Goal: Task Accomplishment & Management: Complete application form

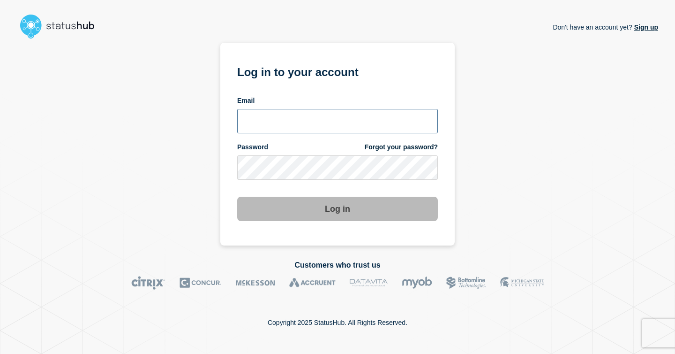
type input "bj.sneed@gwu.edu"
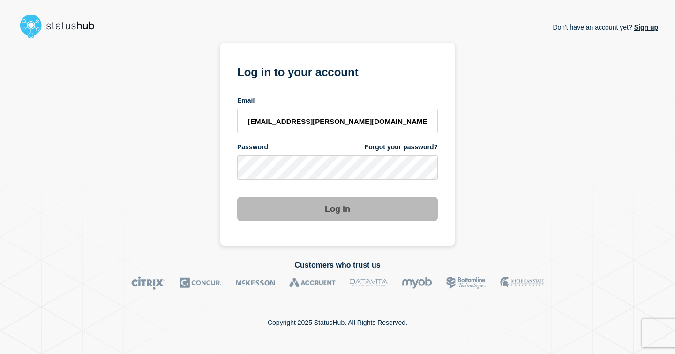
click at [313, 220] on button "Log in" at bounding box center [337, 208] width 201 height 24
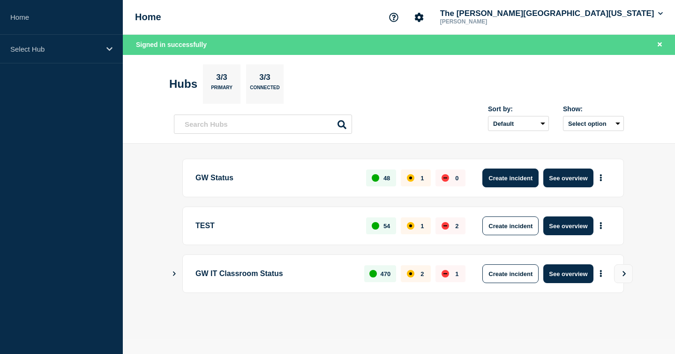
click at [500, 182] on button "Create incident" at bounding box center [510, 177] width 56 height 19
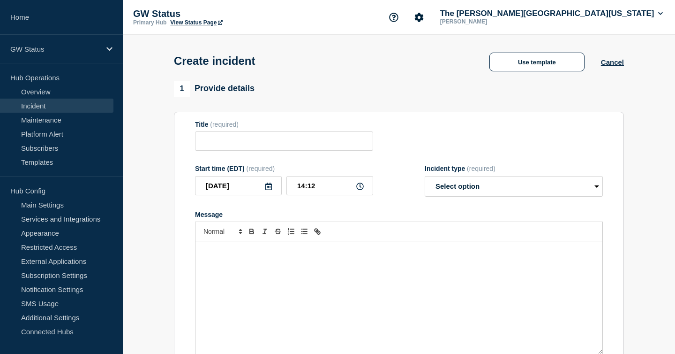
click at [556, 53] on div "Use template Cancel" at bounding box center [548, 62] width 151 height 20
click at [550, 65] on button "Use template" at bounding box center [537, 62] width 95 height 19
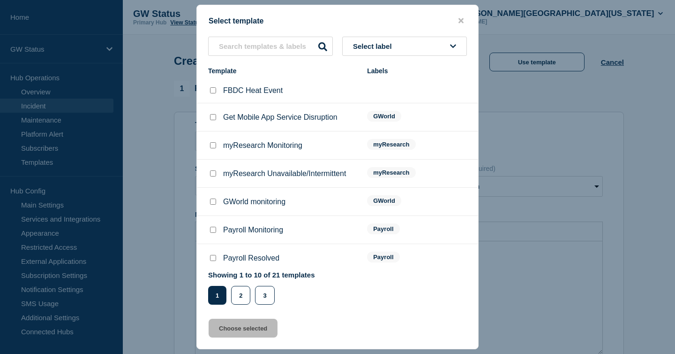
click at [389, 43] on span "Select label" at bounding box center [374, 46] width 43 height 8
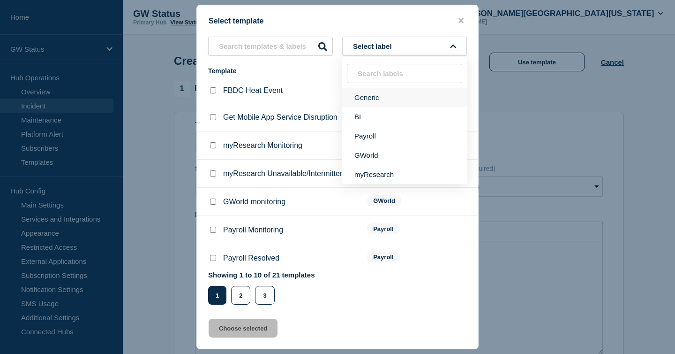
click at [362, 96] on button "Generic" at bounding box center [404, 97] width 125 height 19
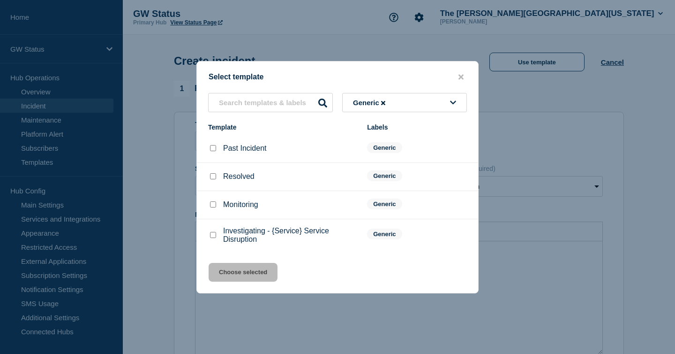
click at [211, 238] on input "Investigating - {Service} Service Disruption checkbox" at bounding box center [213, 235] width 6 height 6
checkbox input "true"
click at [243, 274] on button "Choose selected" at bounding box center [243, 272] width 69 height 19
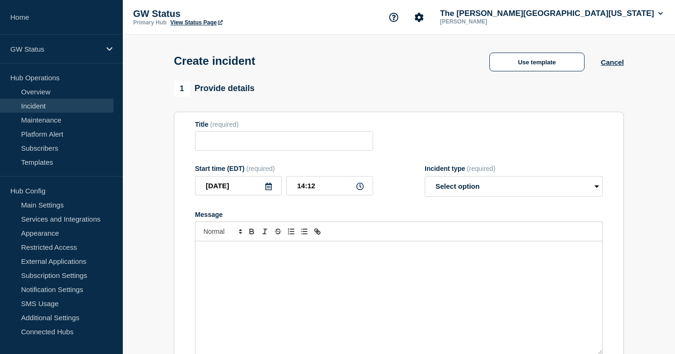
type input "Investigating - {Service} Service Disruption"
select select "investigating"
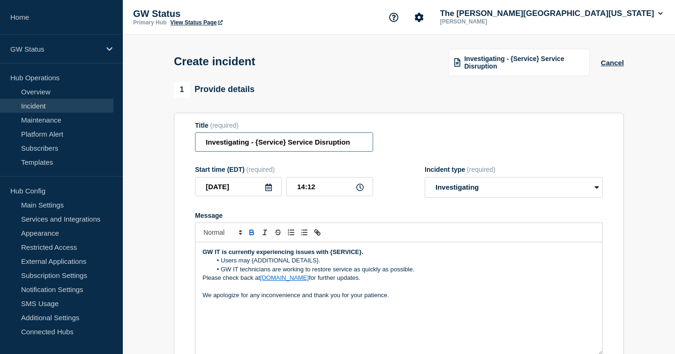
drag, startPoint x: 282, startPoint y: 147, endPoint x: 192, endPoint y: 146, distance: 89.6
click at [192, 146] on section "Title (required) Investigating - {Service} Service Disruption Start time (EDT) …" at bounding box center [399, 239] width 450 height 252
type input "Box Service Disruption"
drag, startPoint x: 331, startPoint y: 263, endPoint x: 361, endPoint y: 262, distance: 30.0
click at [361, 255] on strong "GW IT is currently experiencing issues with {SERVICE}." at bounding box center [283, 251] width 161 height 7
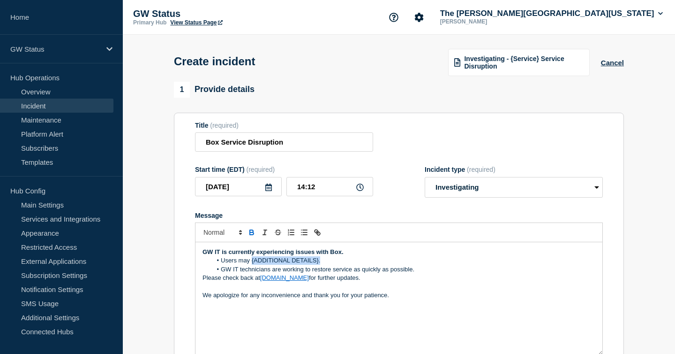
drag, startPoint x: 252, startPoint y: 271, endPoint x: 322, endPoint y: 271, distance: 69.4
click at [322, 264] on li "Users may {ADDITIONAL DETAILS}." at bounding box center [404, 260] width 384 height 8
click at [253, 264] on li "Users may be unable to access Box and recie" at bounding box center [404, 260] width 384 height 8
drag, startPoint x: 377, startPoint y: 270, endPoint x: 400, endPoint y: 270, distance: 23.0
click at [400, 264] on li "Users may recieve an error and be unable to access Box and recie" at bounding box center [404, 260] width 384 height 8
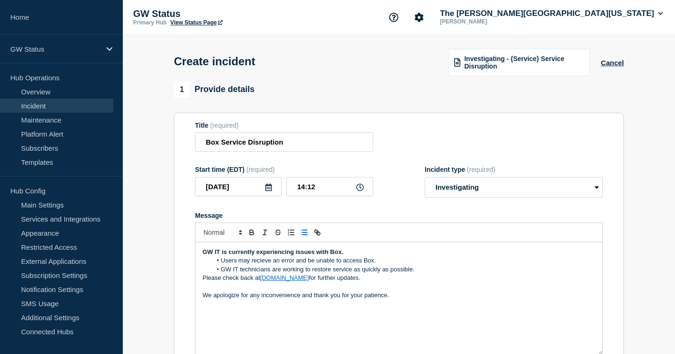
click at [257, 264] on li "Users may recieve an error and be unable to access Box." at bounding box center [404, 260] width 384 height 8
click at [0, 0] on lt-span "rec ei ve" at bounding box center [0, 0] width 0 height 0
click at [369, 264] on li "Users may receive an error and be unable to access Box." at bounding box center [404, 260] width 384 height 8
click at [241, 273] on li "GW IT technicians are working to restore service as quickly as possible." at bounding box center [404, 269] width 384 height 8
click at [239, 273] on li "GW IT technicians are working to restore service as quickly as possible." at bounding box center [404, 269] width 384 height 8
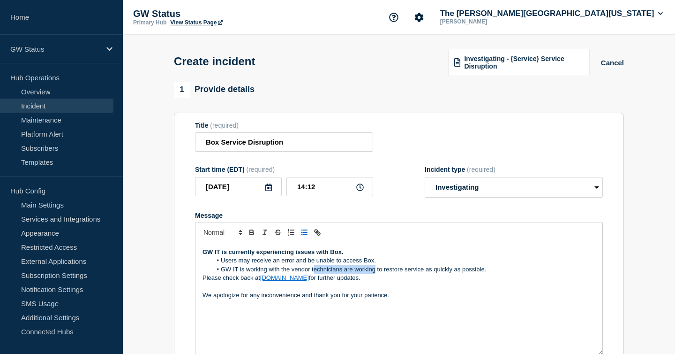
drag, startPoint x: 376, startPoint y: 280, endPoint x: 313, endPoint y: 278, distance: 62.9
click at [313, 273] on li "GW IT is working with the vendor technicians are working to restore service as …" at bounding box center [404, 269] width 384 height 8
click at [460, 282] on p "Please check back at status.gwu.edu for further updates." at bounding box center [399, 277] width 393 height 8
click at [458, 282] on p "Please check back at status.gwu.edu for further updates." at bounding box center [399, 277] width 393 height 8
click at [429, 273] on li "GW IT is working with the vendor to restore service as quickly as possible." at bounding box center [404, 269] width 384 height 8
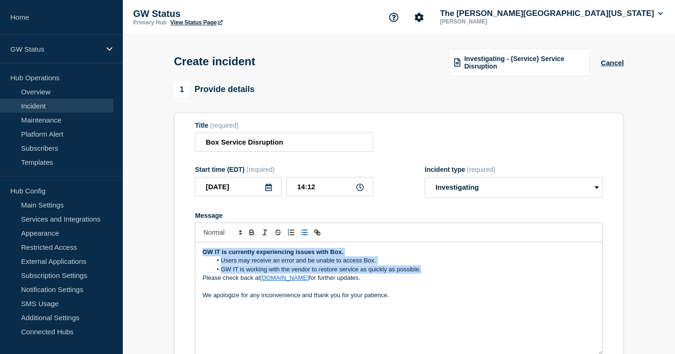
drag, startPoint x: 429, startPoint y: 279, endPoint x: 191, endPoint y: 254, distance: 239.4
click at [191, 254] on section "Title (required) Box Service Disruption Start time (EDT) (required) 2025-09-04 …" at bounding box center [399, 239] width 450 height 252
copy div "GW IT is currently experiencing issues with Box. Users may receive an error and…"
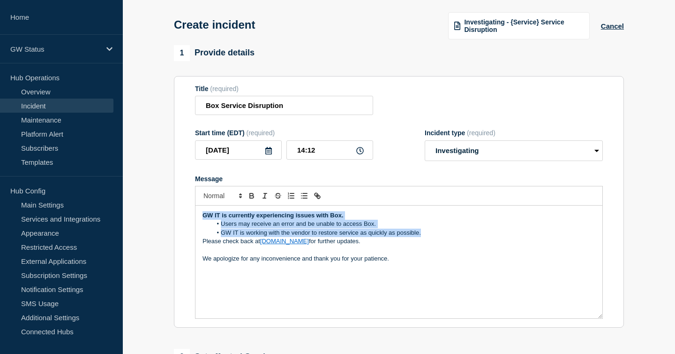
scroll to position [53, 0]
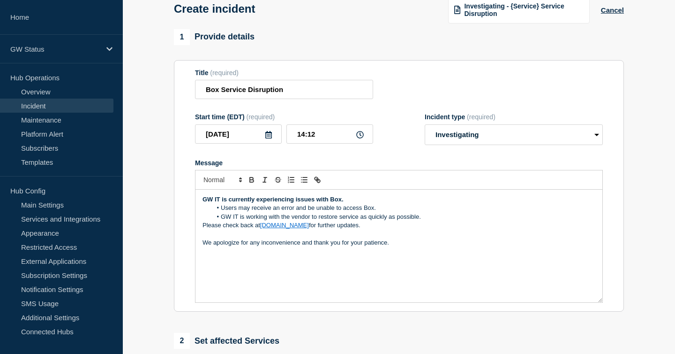
click at [398, 238] on p "Message" at bounding box center [399, 234] width 393 height 8
drag, startPoint x: 377, startPoint y: 218, endPoint x: 336, endPoint y: 218, distance: 40.8
click at [336, 212] on li "Users may receive an error and be unable to access Box." at bounding box center [404, 208] width 384 height 8
click at [336, 212] on li "Users may receive an error and be unable access documents in Box." at bounding box center [404, 208] width 384 height 8
click at [335, 203] on strong "GW IT is currently experiencing issues with Box." at bounding box center [273, 199] width 141 height 7
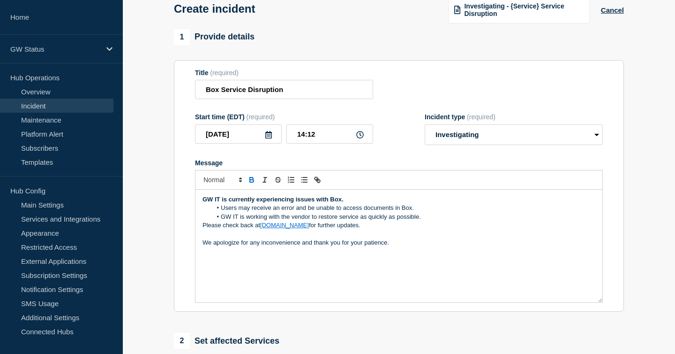
click at [319, 212] on li "Users may receive an error and be unable to access documents in Box." at bounding box center [404, 208] width 384 height 8
click at [304, 247] on p "We apologize for any inconvenience and thank you for your patience." at bounding box center [399, 242] width 393 height 8
click at [0, 0] on lt-strong "," at bounding box center [0, 0] width 0 height 0
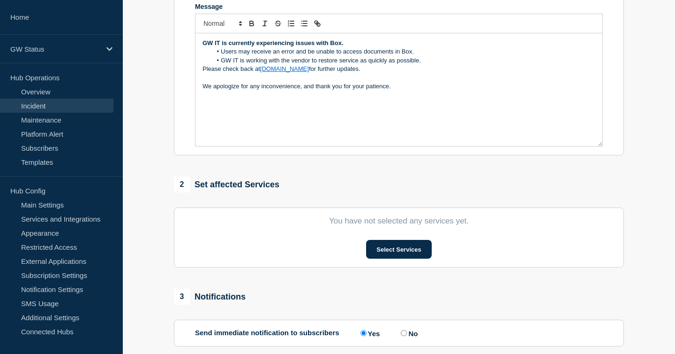
scroll to position [209, 0]
click at [403, 258] on button "Select Services" at bounding box center [398, 248] width 65 height 19
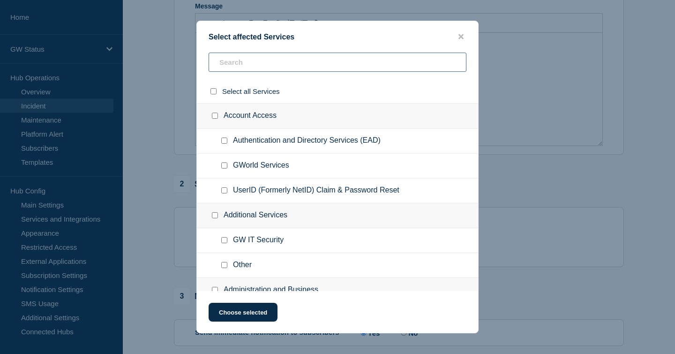
click at [317, 58] on input "text" at bounding box center [338, 62] width 258 height 19
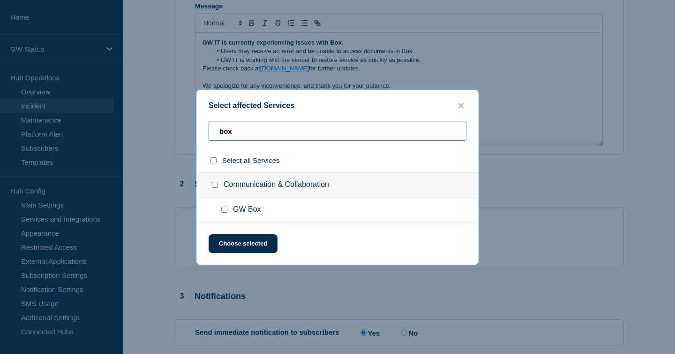
type input "box"
click at [226, 211] on input "GW Box checkbox" at bounding box center [224, 209] width 6 height 6
checkbox input "true"
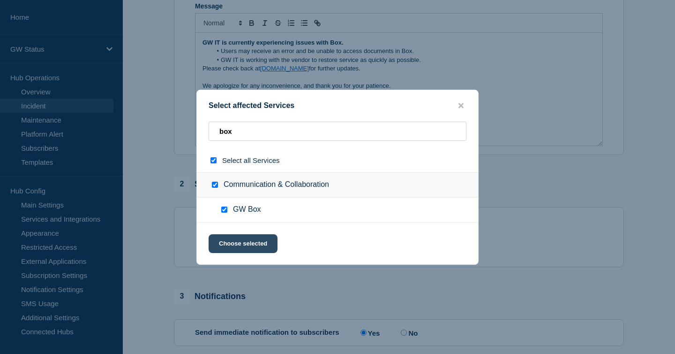
click at [231, 244] on button "Choose selected" at bounding box center [243, 243] width 69 height 19
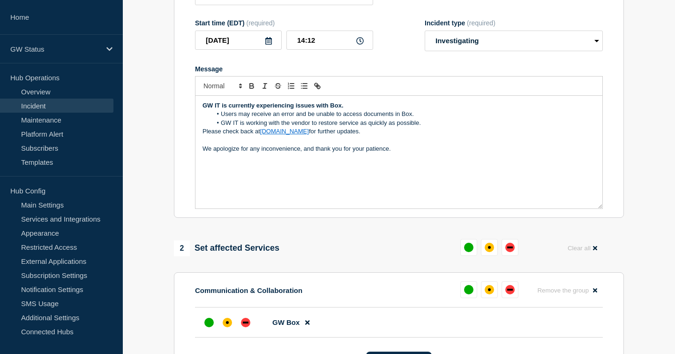
scroll to position [130, 0]
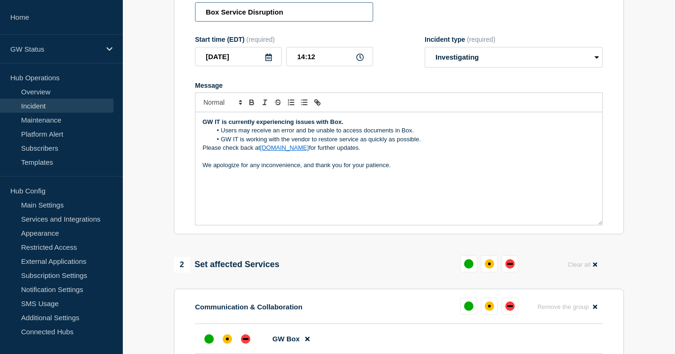
click at [208, 18] on input "Box Service Disruption" at bounding box center [284, 11] width 178 height 19
type input "Box Service Disruption"
click at [331, 125] on strong "GW IT is currently experiencing issues with Box." at bounding box center [273, 121] width 141 height 7
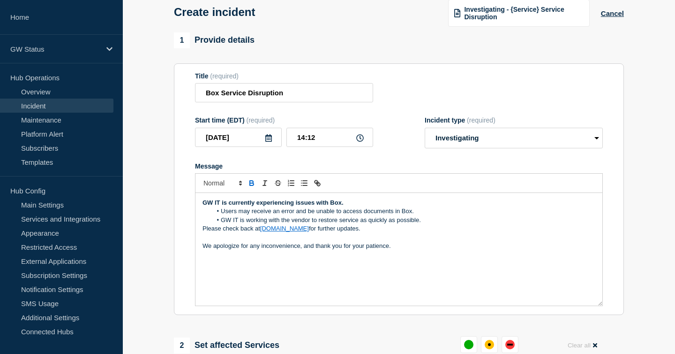
scroll to position [41, 0]
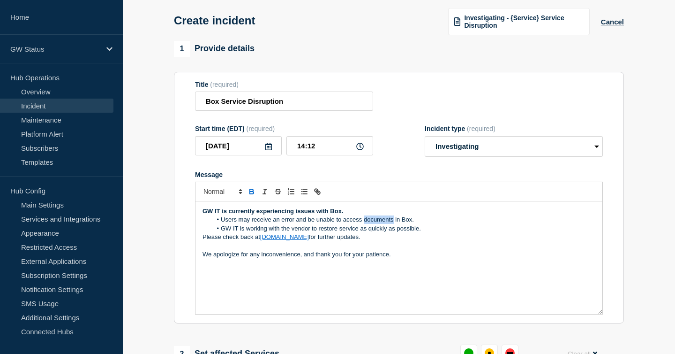
drag, startPoint x: 394, startPoint y: 227, endPoint x: 365, endPoint y: 228, distance: 29.1
click at [365, 224] on li "Users may receive an error and be unable to access documents in Box." at bounding box center [404, 219] width 384 height 8
click at [389, 258] on p "We apologize for any inconvenience, and thank you for your patience." at bounding box center [399, 254] width 393 height 8
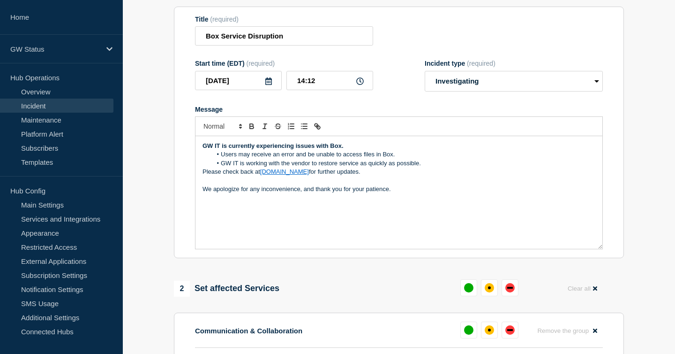
scroll to position [104, 0]
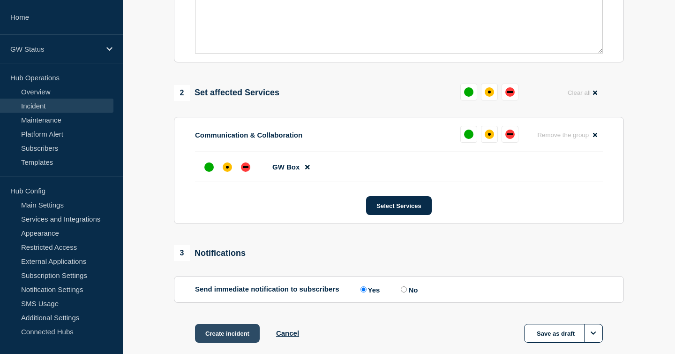
click at [209, 342] on button "Create incident" at bounding box center [227, 333] width 65 height 19
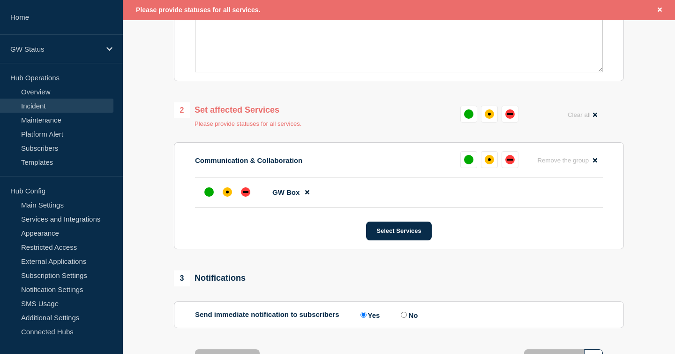
scroll to position [305, 0]
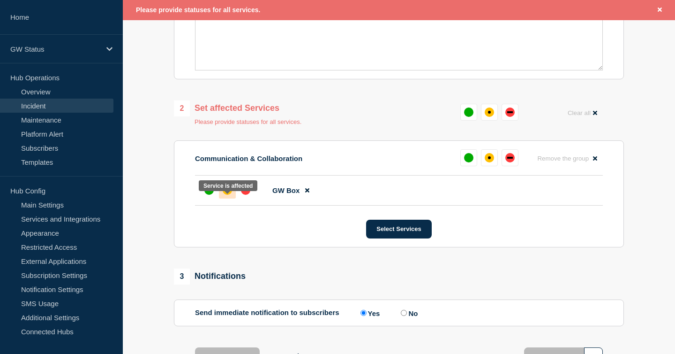
click at [225, 195] on div "affected" at bounding box center [227, 189] width 9 height 9
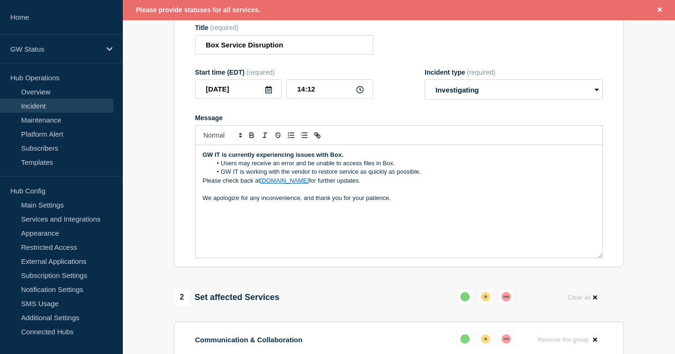
scroll to position [118, 0]
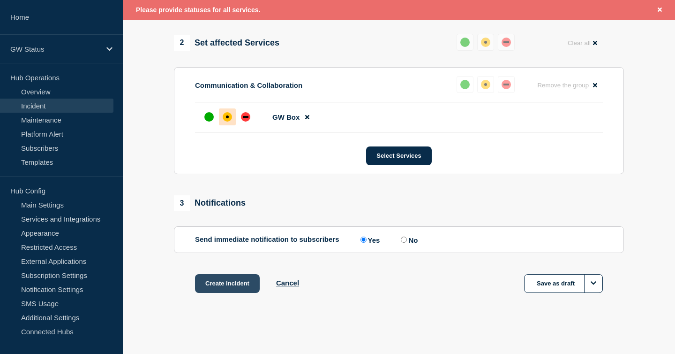
click at [228, 276] on button "Create incident" at bounding box center [227, 283] width 65 height 19
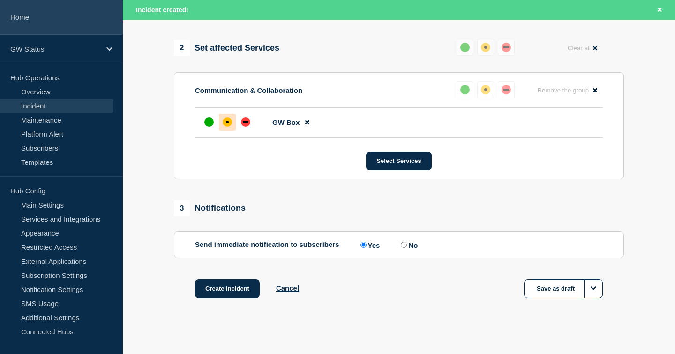
scroll to position [386, 0]
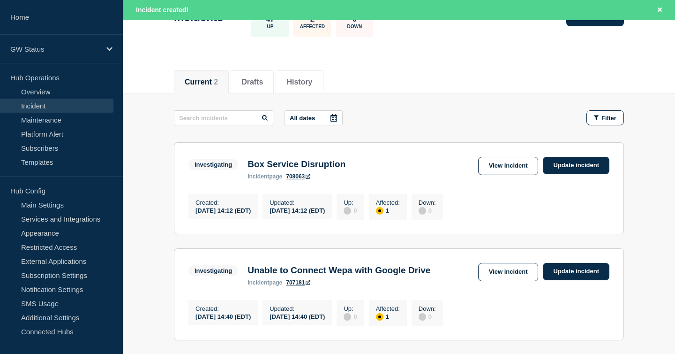
scroll to position [82, 0]
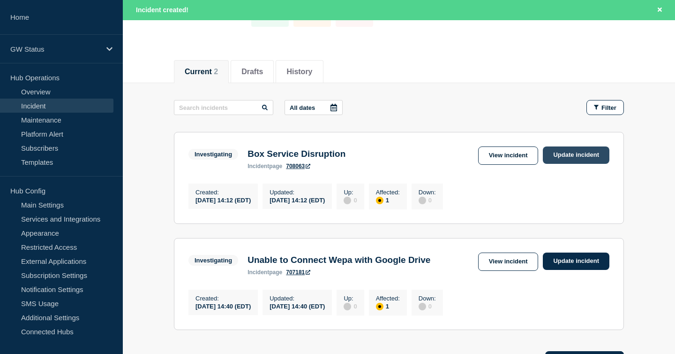
click at [565, 158] on link "Update incident" at bounding box center [576, 154] width 67 height 17
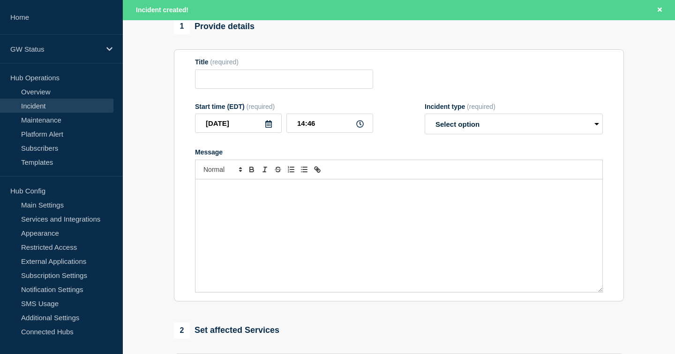
type input "Box Service Disruption"
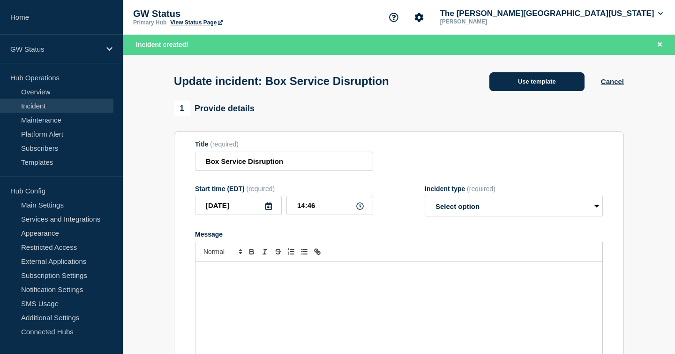
click at [532, 81] on button "Use template" at bounding box center [537, 81] width 95 height 19
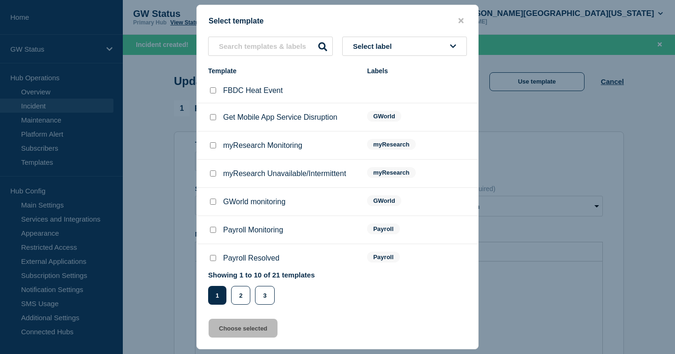
click at [392, 39] on button "Select label" at bounding box center [404, 46] width 125 height 19
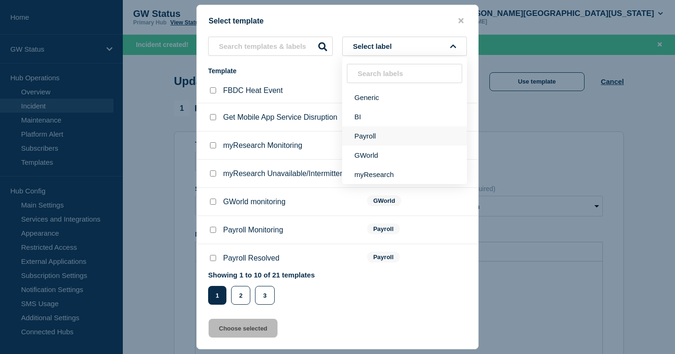
scroll to position [6, 0]
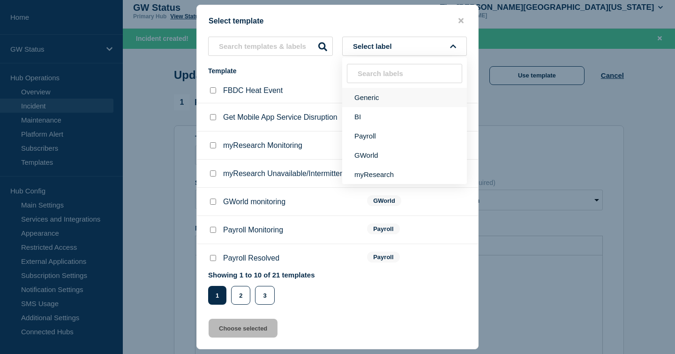
click at [377, 96] on button "Generic" at bounding box center [404, 97] width 125 height 19
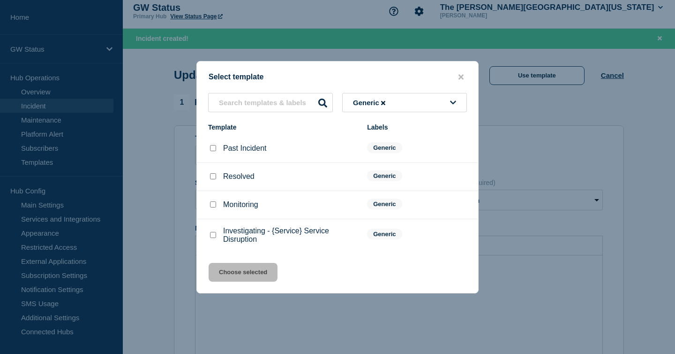
click at [212, 207] on input "Monitoring checkbox" at bounding box center [213, 204] width 6 height 6
checkbox input "true"
click at [242, 280] on button "Choose selected" at bounding box center [243, 272] width 69 height 19
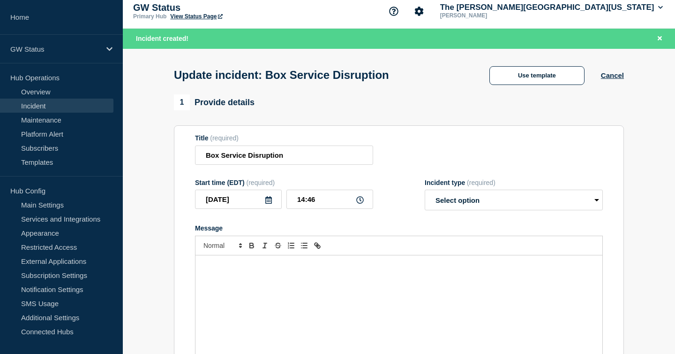
select select "monitoring"
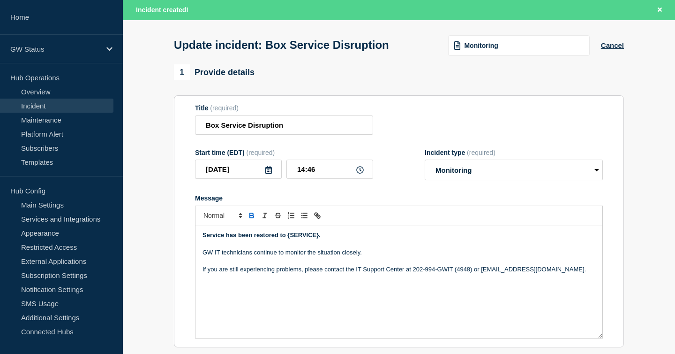
scroll to position [45, 0]
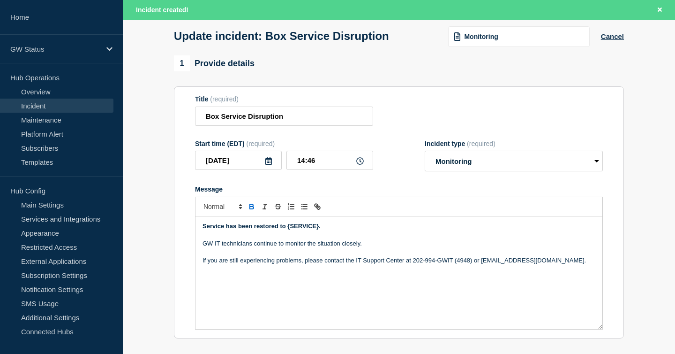
click at [287, 229] on strong "Service has been restored to {SERVICE}." at bounding box center [262, 225] width 118 height 7
drag, startPoint x: 288, startPoint y: 236, endPoint x: 318, endPoint y: 236, distance: 30.5
click at [318, 229] on strong "Service has been restored to {SERVICE}." at bounding box center [262, 225] width 118 height 7
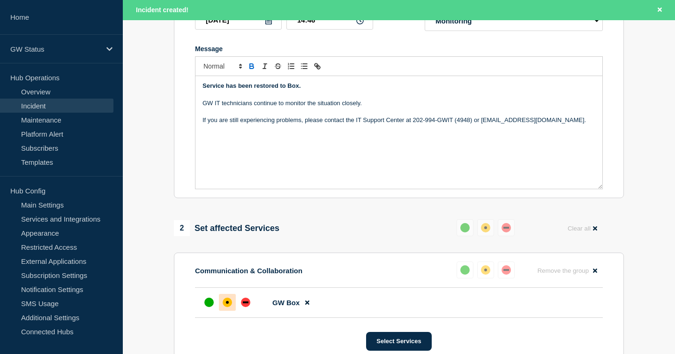
scroll to position [228, 0]
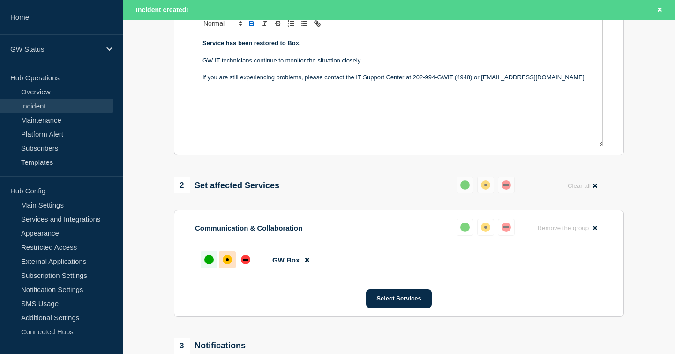
click at [209, 264] on div "up" at bounding box center [208, 259] width 9 height 9
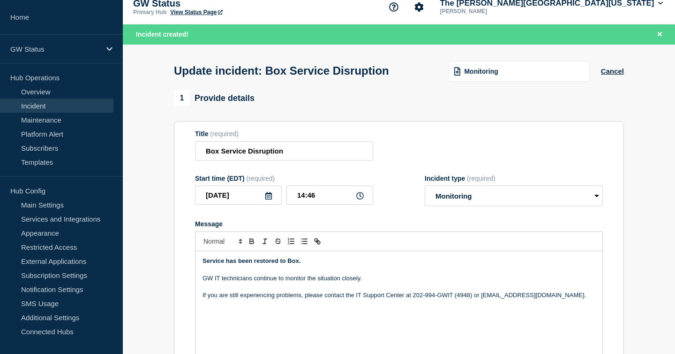
scroll to position [13, 0]
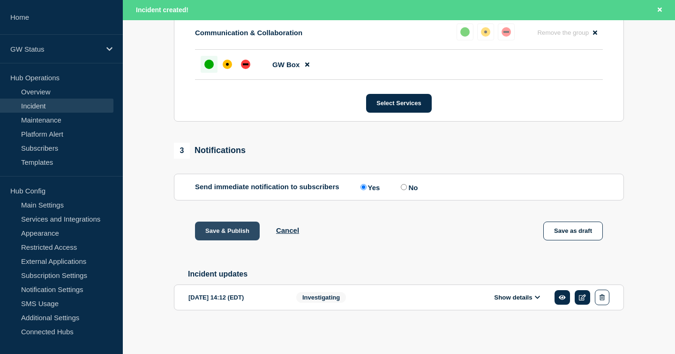
click at [220, 221] on button "Save & Publish" at bounding box center [227, 230] width 65 height 19
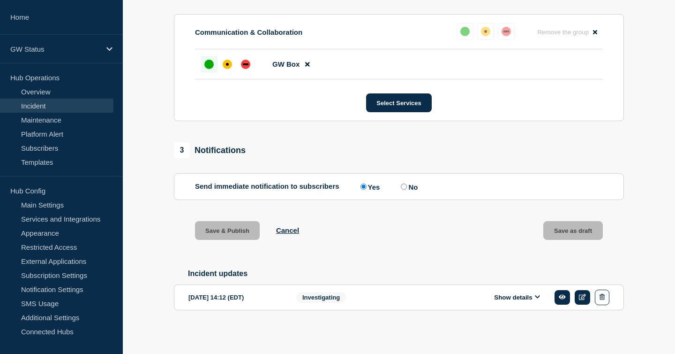
scroll to position [421, 0]
